Goal: Task Accomplishment & Management: Use online tool/utility

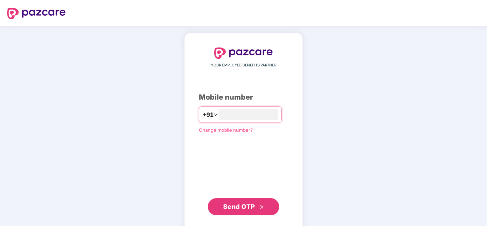
type input "**********"
click at [247, 206] on span "Send OTP" at bounding box center [239, 207] width 32 height 8
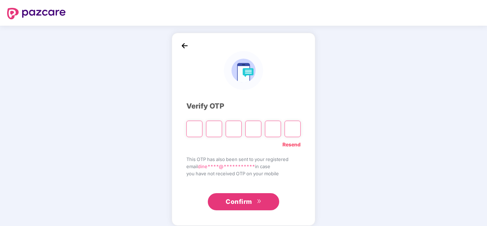
type input "*"
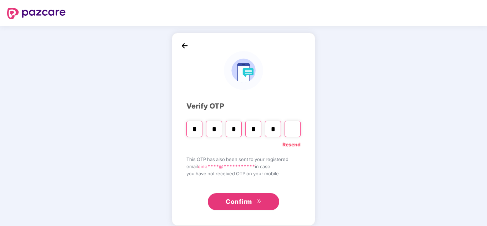
type input "*"
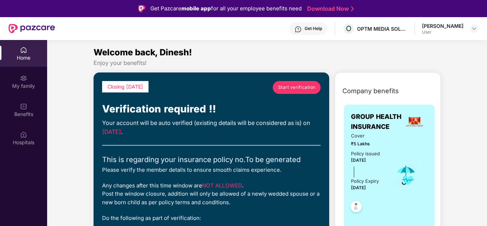
scroll to position [36, 0]
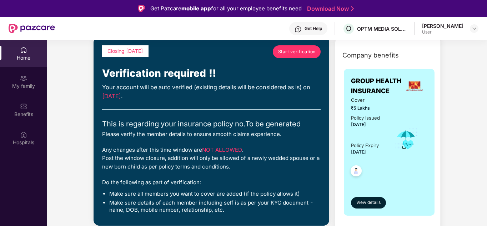
click at [374, 129] on div "Policy issued 26 Sept 2025" at bounding box center [365, 121] width 29 height 15
click at [366, 150] on span "[DATE]" at bounding box center [358, 151] width 15 height 5
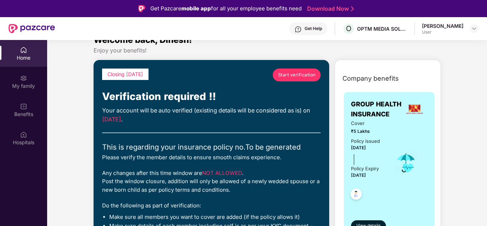
scroll to position [0, 0]
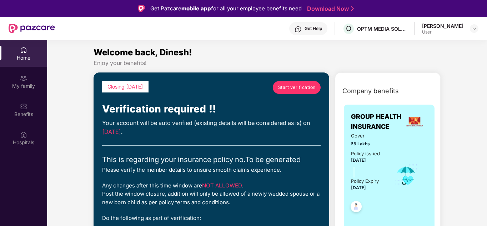
click at [300, 90] on span "Start verification" at bounding box center [297, 87] width 38 height 7
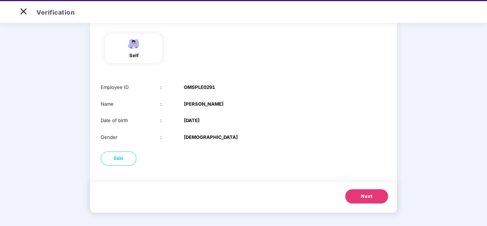
scroll to position [17, 0]
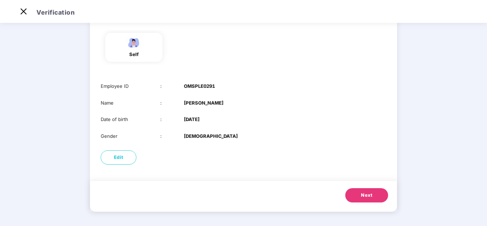
click at [368, 194] on span "Next" at bounding box center [366, 195] width 11 height 7
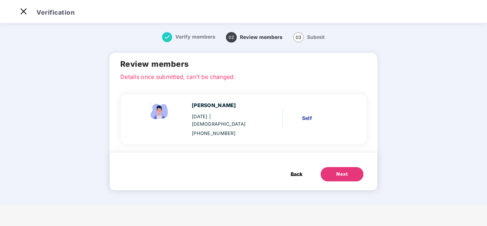
click at [348, 167] on button "Next" at bounding box center [342, 174] width 43 height 14
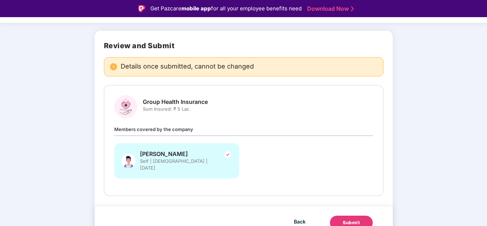
scroll to position [43, 0]
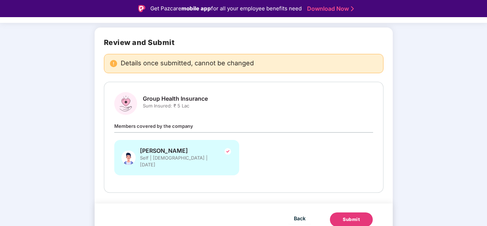
click at [361, 214] on button "Submit" at bounding box center [351, 220] width 43 height 14
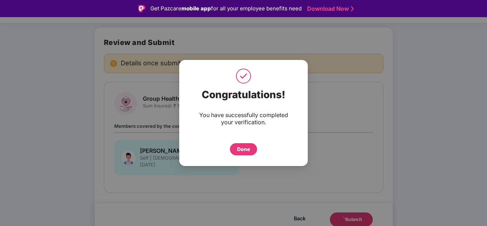
click at [250, 146] on div "Done" at bounding box center [243, 149] width 27 height 12
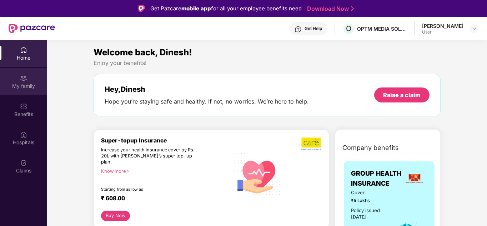
click at [24, 89] on div "My family" at bounding box center [23, 86] width 47 height 7
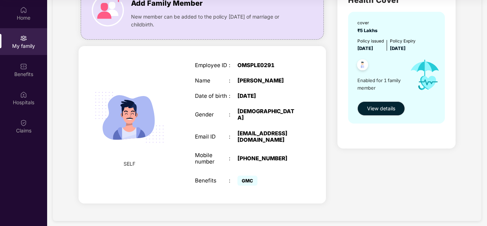
scroll to position [31, 0]
